Goal: Task Accomplishment & Management: Manage account settings

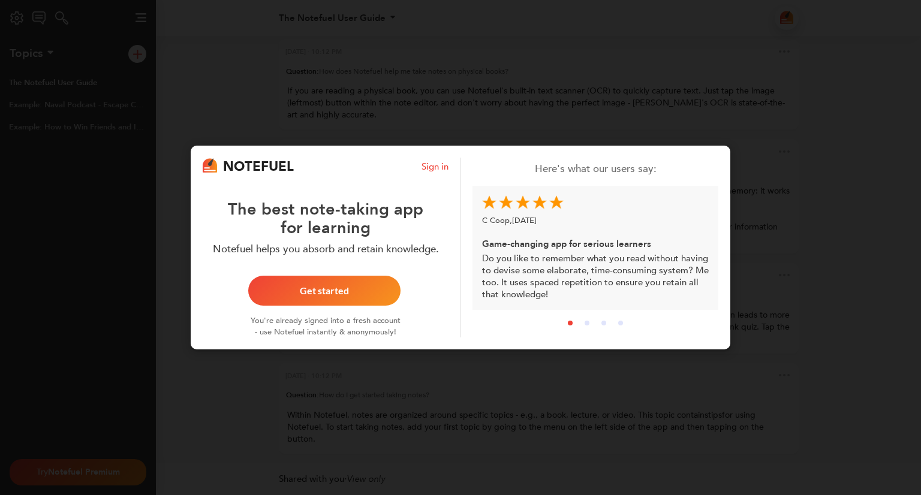
click at [635, 98] on div "NOTEFUEL Sign in The best note-taking app for learning Notefuel helps you absor…" at bounding box center [460, 247] width 921 height 495
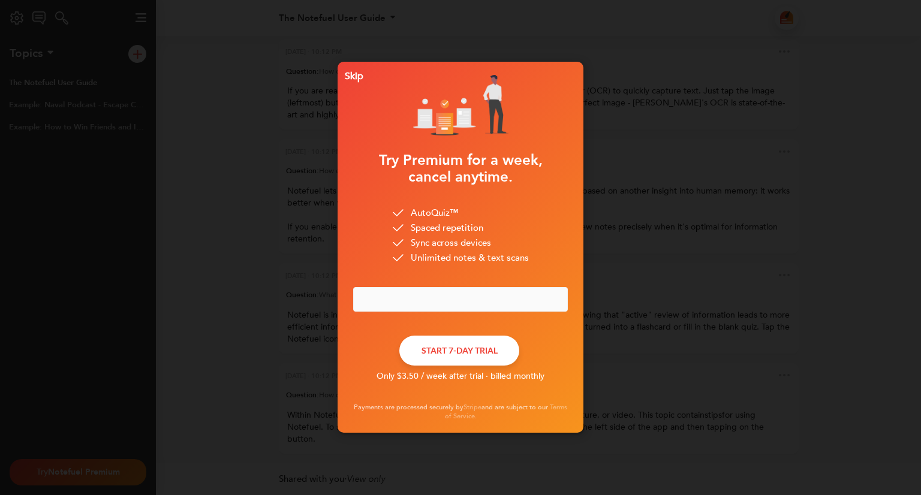
click at [354, 75] on div "Skip" at bounding box center [351, 76] width 23 height 8
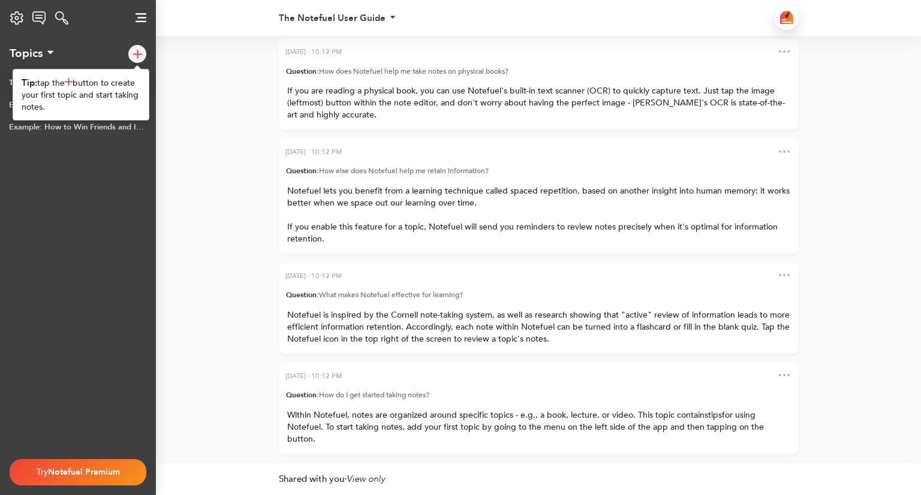
click at [137, 15] on img at bounding box center [140, 17] width 11 height 9
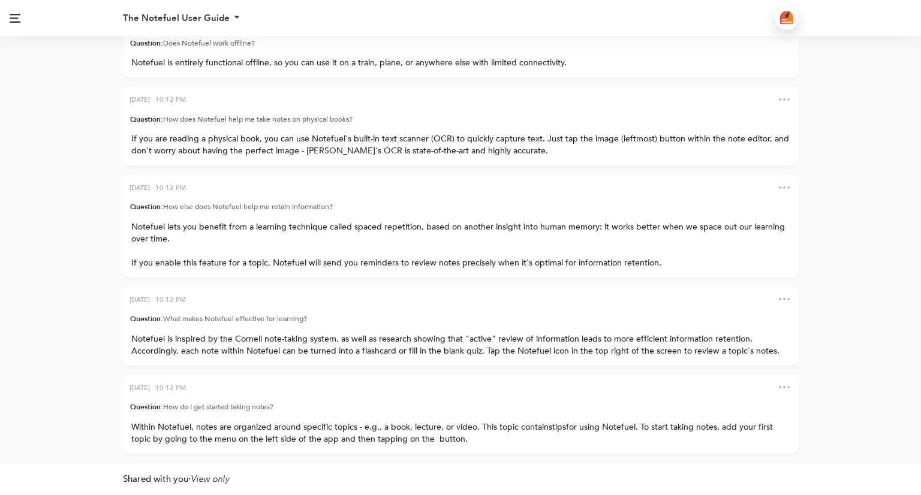
click at [22, 11] on link at bounding box center [15, 18] width 30 height 36
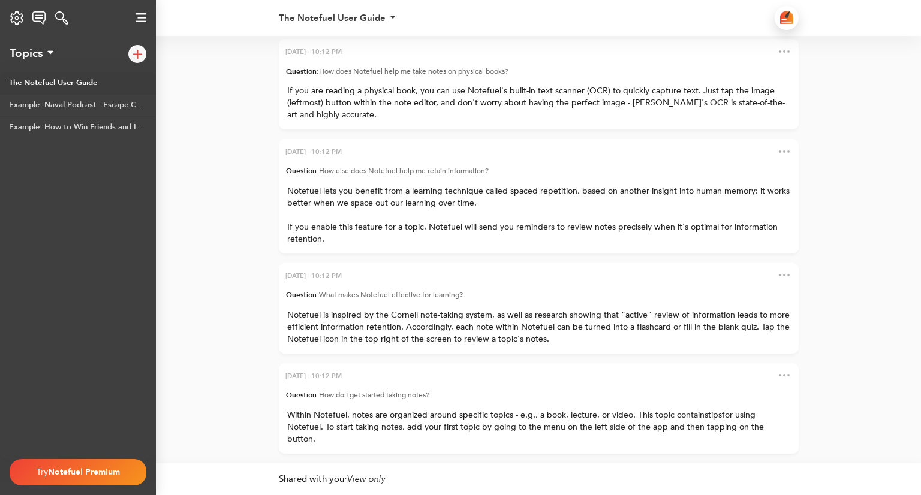
click at [20, 15] on div "Settings Notefuel Regular Your plan Not set Email Privacy Policy Terms of Servi…" at bounding box center [17, 18] width 34 height 24
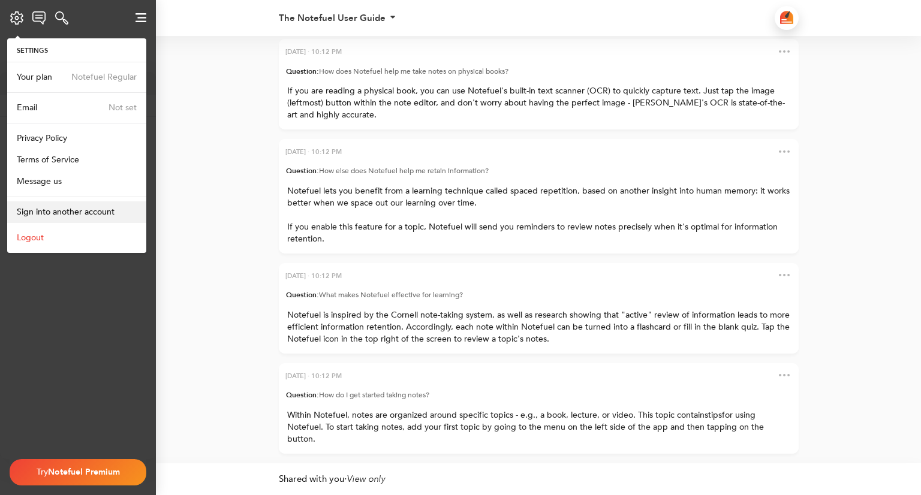
click at [69, 216] on span "Sign into another account" at bounding box center [66, 211] width 98 height 11
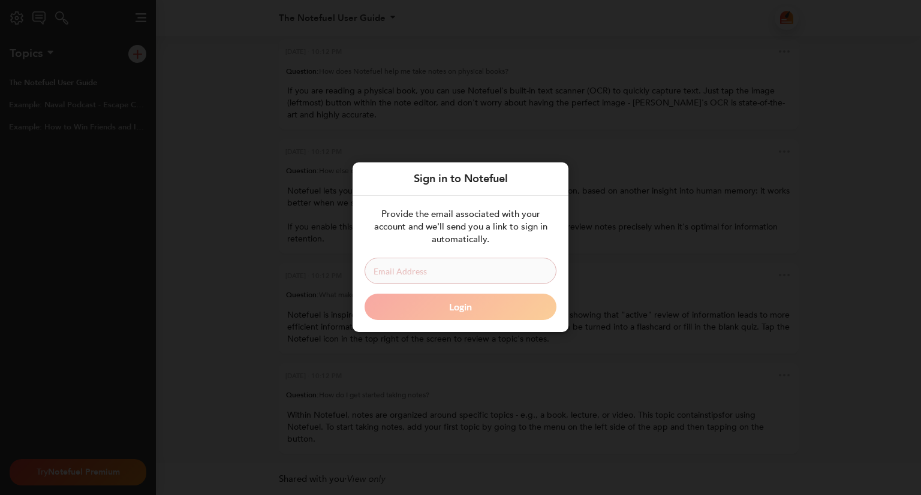
click at [69, 216] on div "Sign in to Notefuel Provide the email associated with your account and we'll se…" at bounding box center [460, 247] width 921 height 495
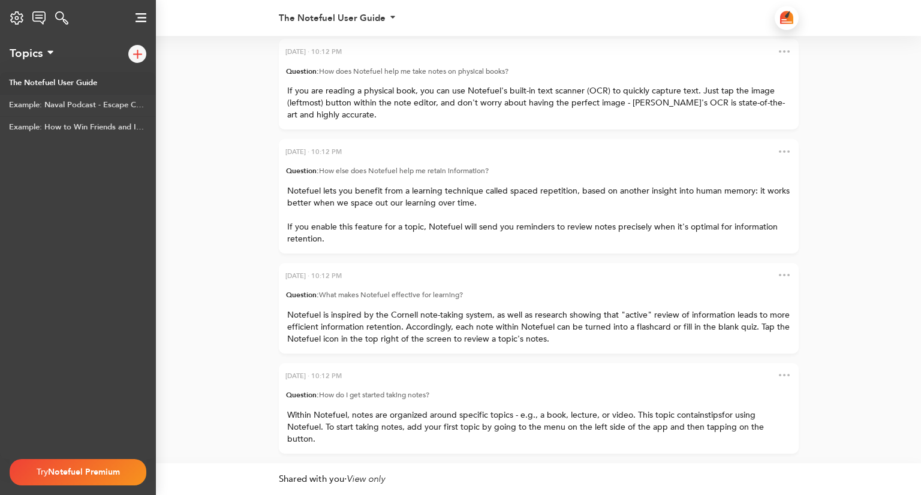
click at [787, 9] on div at bounding box center [786, 18] width 24 height 24
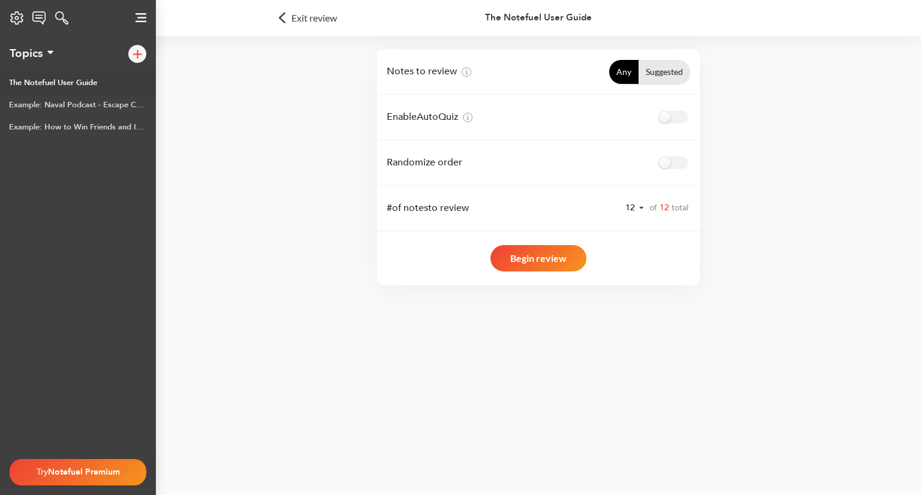
click at [14, 19] on div "Settings Notefuel Regular Your plan Not set Email Privacy Policy Terms of Servi…" at bounding box center [17, 18] width 34 height 24
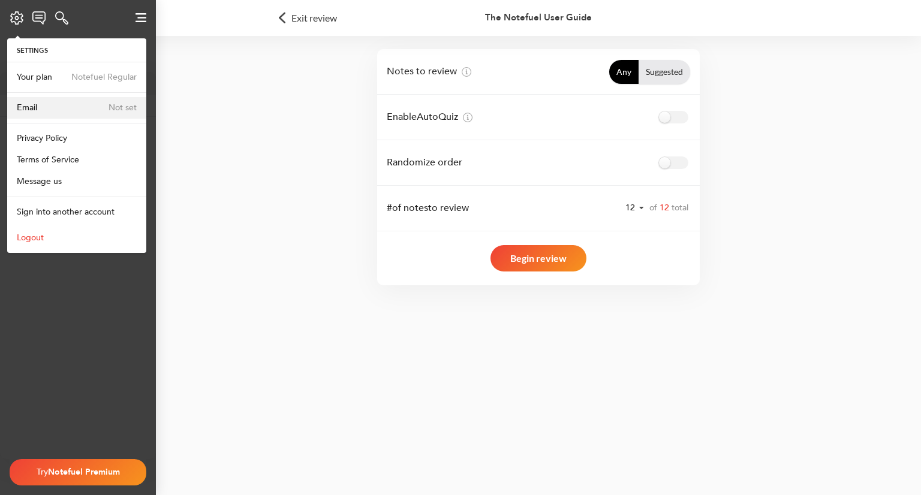
click at [87, 99] on link "Not set Email" at bounding box center [76, 108] width 139 height 22
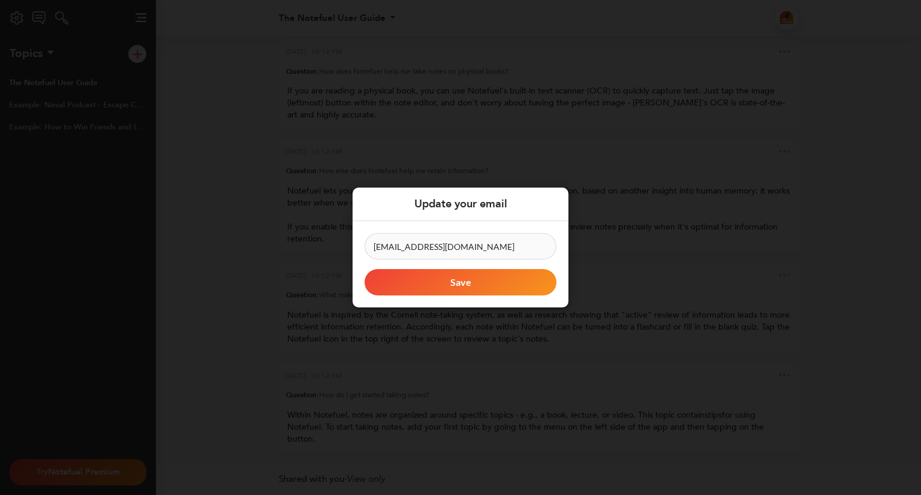
type input "[EMAIL_ADDRESS][DOMAIN_NAME]"
click at [431, 279] on button "Save" at bounding box center [460, 282] width 192 height 26
